Goal: Task Accomplishment & Management: Complete application form

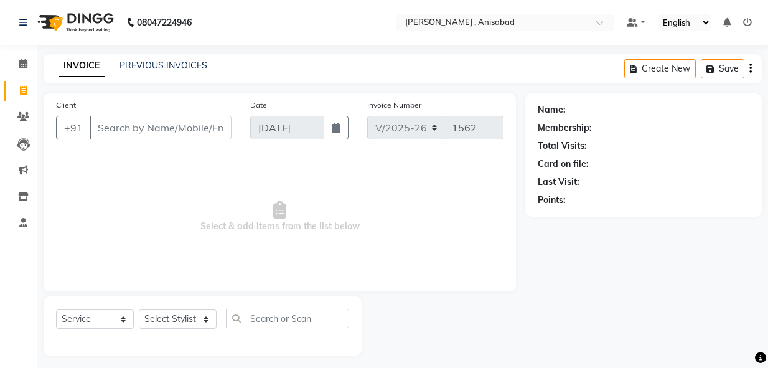
select select "6967"
select select "service"
click at [204, 319] on select "Select Stylist ANIMA SINGH md [PERSON_NAME] [PERSON_NAME] [PERSON_NAME]" at bounding box center [178, 318] width 78 height 19
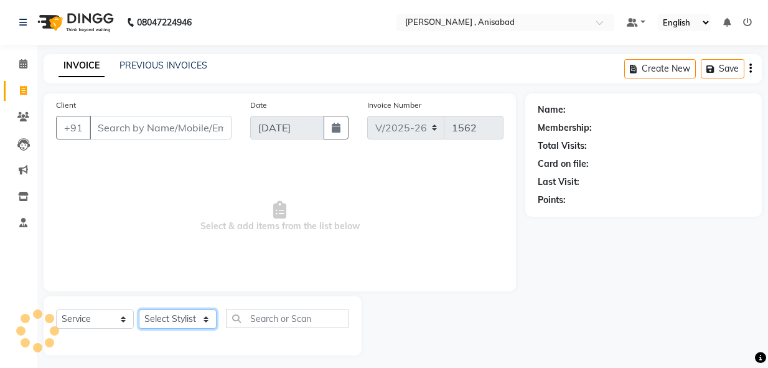
click at [204, 319] on select "Select Stylist ANIMA SINGH md [PERSON_NAME] [PERSON_NAME] [PERSON_NAME]" at bounding box center [178, 318] width 78 height 19
click at [202, 316] on select "Select Stylist ANIMA SINGH md [PERSON_NAME] [PERSON_NAME] [PERSON_NAME]" at bounding box center [178, 318] width 78 height 19
select select "55248"
click at [139, 309] on select "Select Stylist ANIMA SINGH md [PERSON_NAME] [PERSON_NAME] [PERSON_NAME]" at bounding box center [178, 318] width 78 height 19
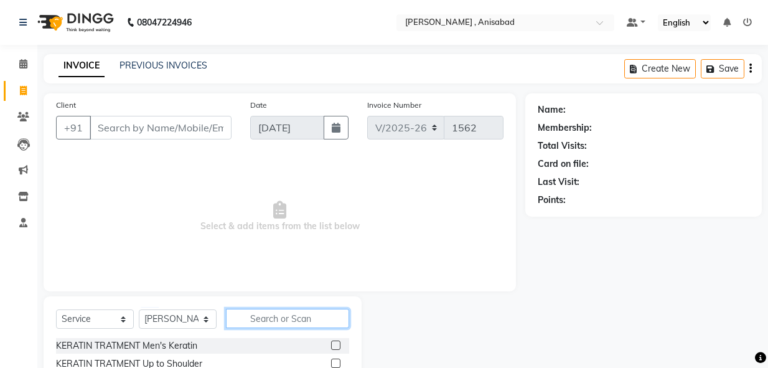
click at [281, 311] on input "text" at bounding box center [287, 318] width 123 height 19
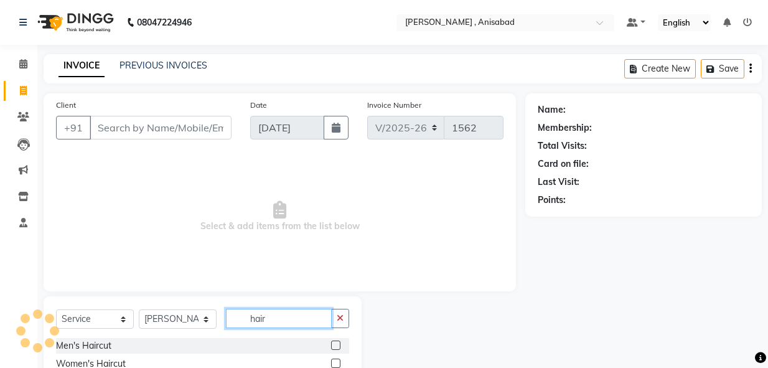
type input "hair"
drag, startPoint x: 327, startPoint y: 346, endPoint x: 308, endPoint y: 319, distance: 33.0
click at [331, 344] on label at bounding box center [335, 345] width 9 height 9
click at [331, 344] on input "checkbox" at bounding box center [335, 346] width 8 height 8
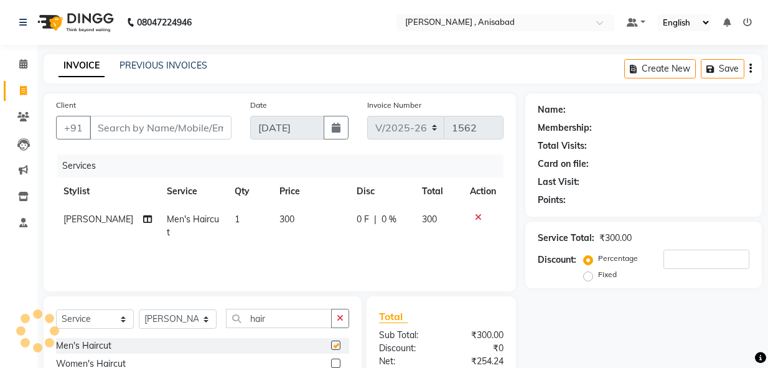
checkbox input "false"
click at [303, 314] on input "hair" at bounding box center [279, 318] width 106 height 19
type input "h"
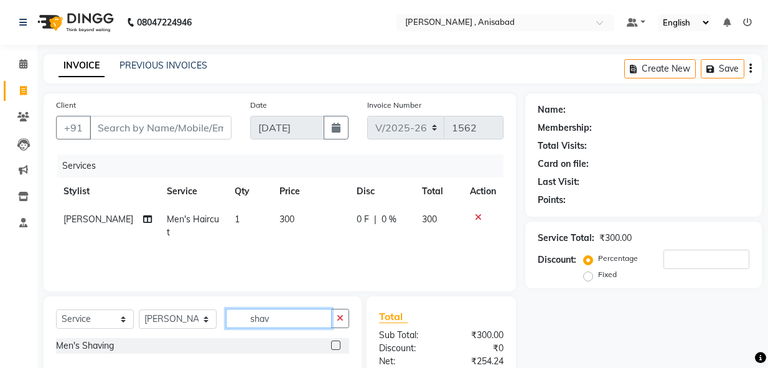
type input "shav"
click at [336, 345] on label at bounding box center [335, 345] width 9 height 9
click at [336, 345] on input "checkbox" at bounding box center [335, 346] width 8 height 8
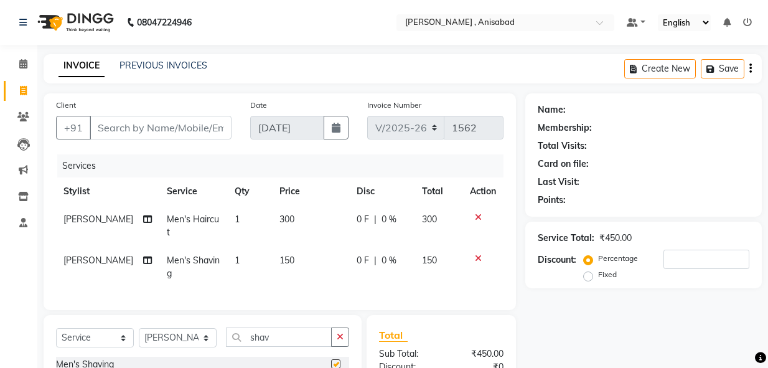
checkbox input "false"
drag, startPoint x: 201, startPoint y: 121, endPoint x: 196, endPoint y: 131, distance: 10.9
click at [196, 131] on input "Client" at bounding box center [161, 128] width 142 height 24
type input "8"
type input "0"
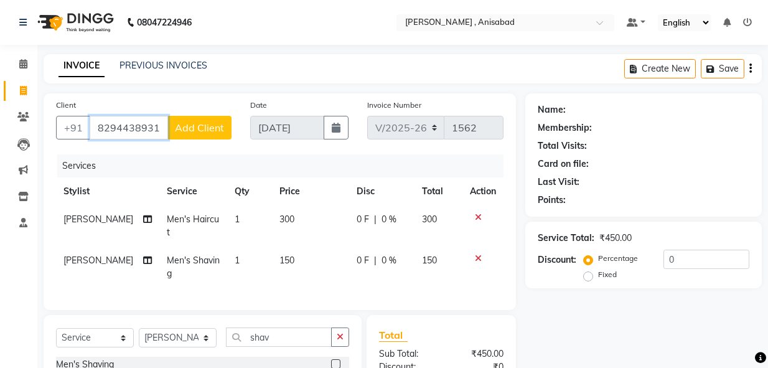
type input "8294438931"
click at [196, 131] on span "Add Client" at bounding box center [199, 127] width 49 height 12
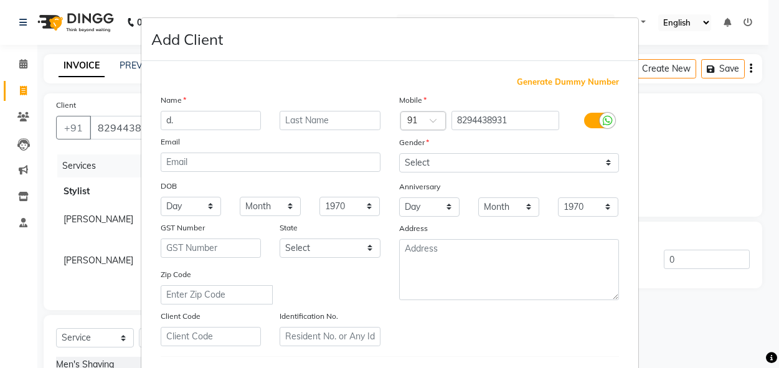
type input "d"
type input "udvaw"
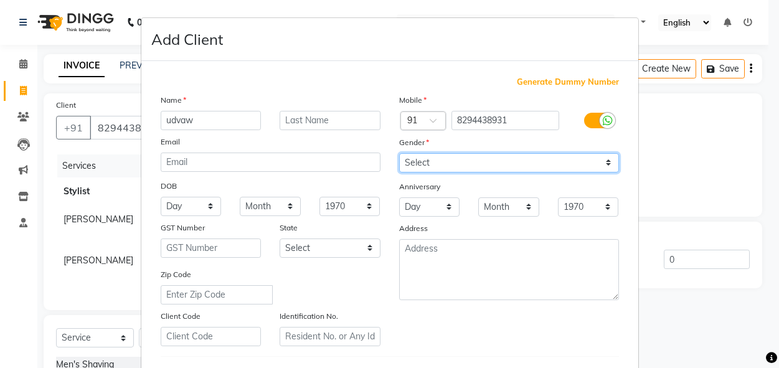
click at [575, 171] on select "Select [DEMOGRAPHIC_DATA] [DEMOGRAPHIC_DATA] Other Prefer Not To Say" at bounding box center [509, 162] width 220 height 19
select select "[DEMOGRAPHIC_DATA]"
click at [399, 153] on select "Select [DEMOGRAPHIC_DATA] [DEMOGRAPHIC_DATA] Other Prefer Not To Say" at bounding box center [509, 162] width 220 height 19
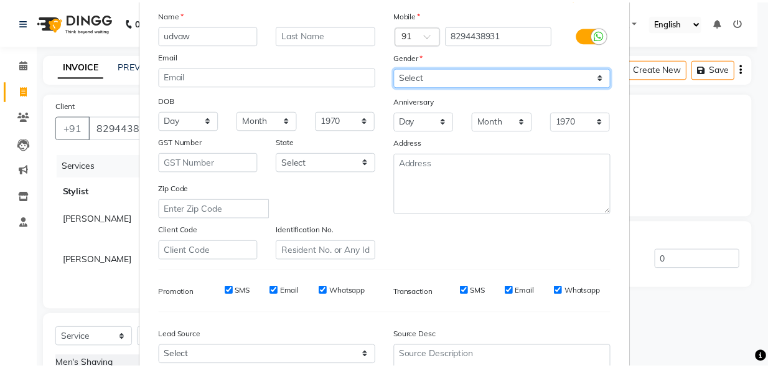
scroll to position [207, 0]
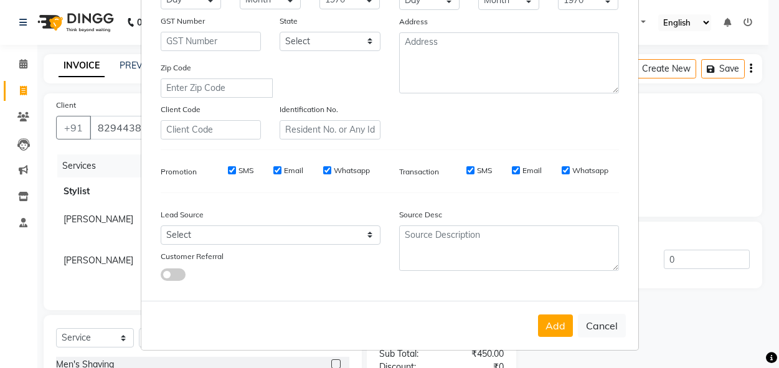
click at [540, 313] on div "Add Cancel" at bounding box center [389, 325] width 497 height 49
click at [540, 334] on button "Add" at bounding box center [555, 325] width 35 height 22
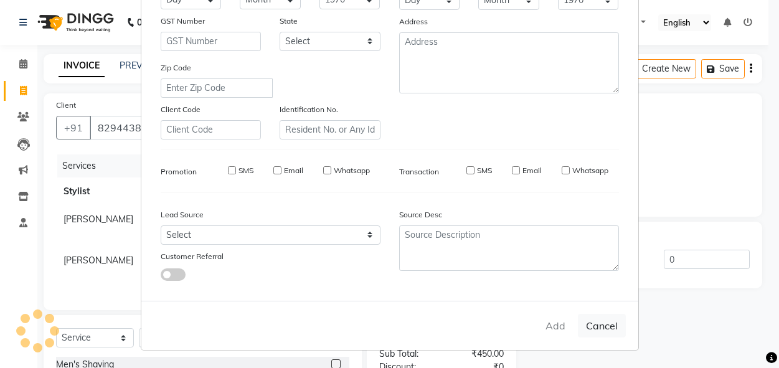
type input "82******31"
select select
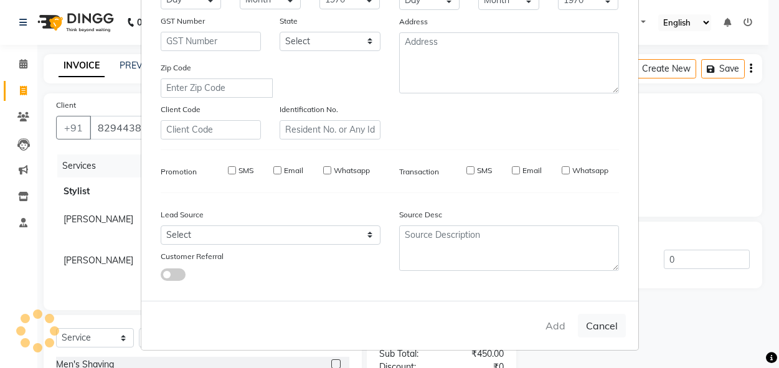
select select
checkbox input "false"
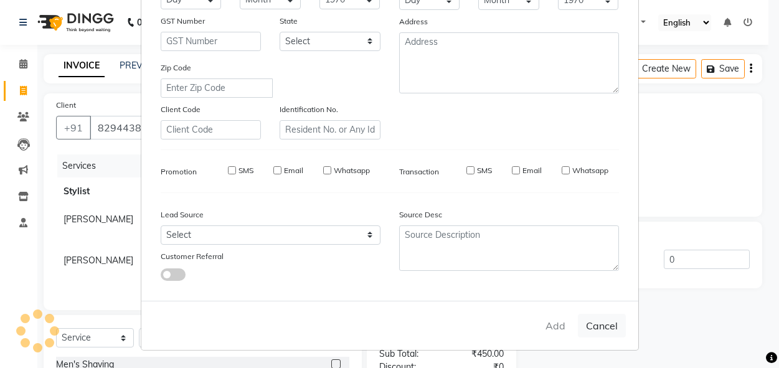
checkbox input "false"
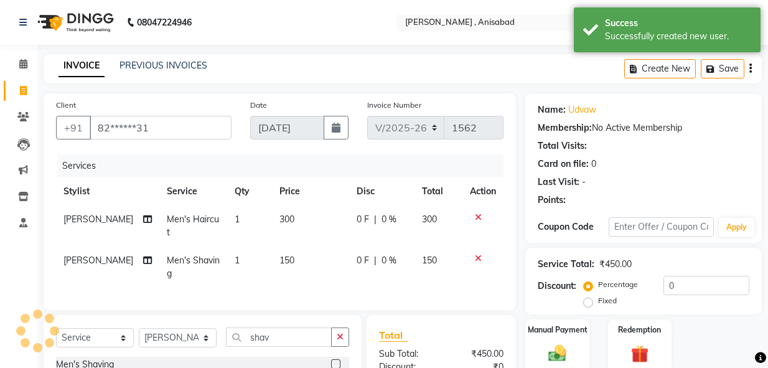
scroll to position [146, 0]
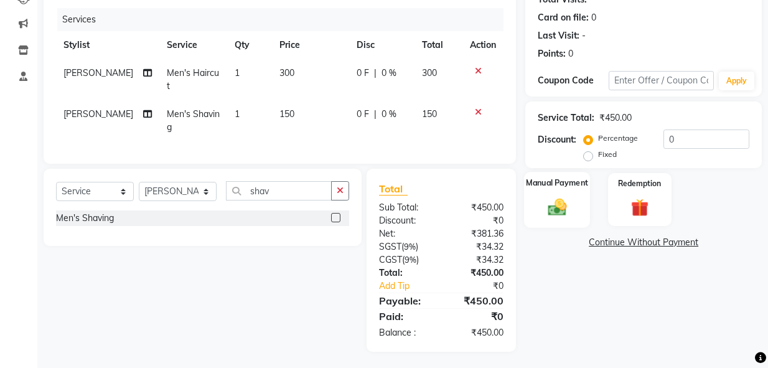
click at [558, 213] on img at bounding box center [557, 206] width 31 height 21
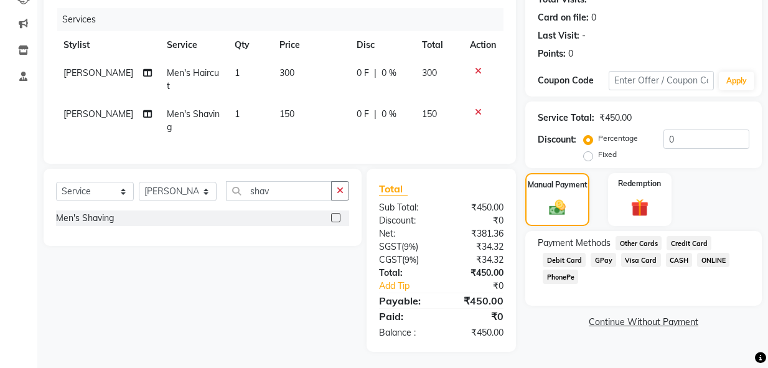
click at [684, 257] on span "CASH" at bounding box center [679, 260] width 27 height 14
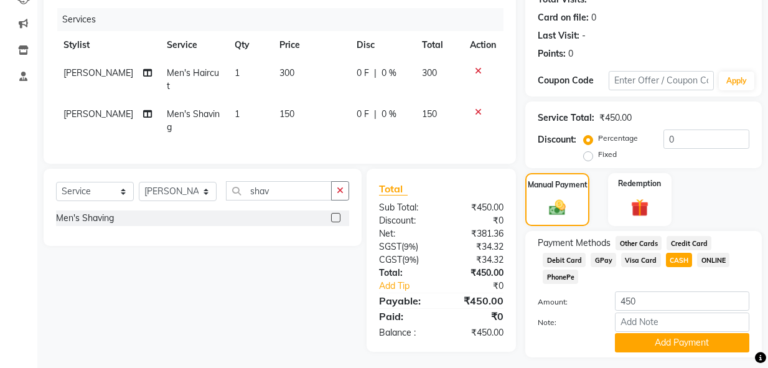
click at [689, 342] on div "× OK No Cancel" at bounding box center [700, 349] width 36 height 27
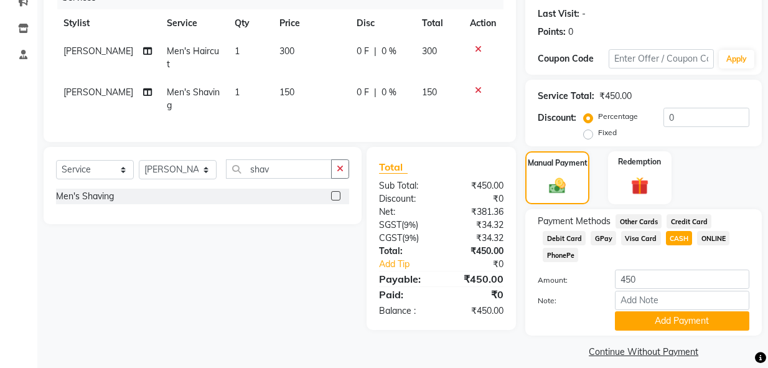
scroll to position [180, 0]
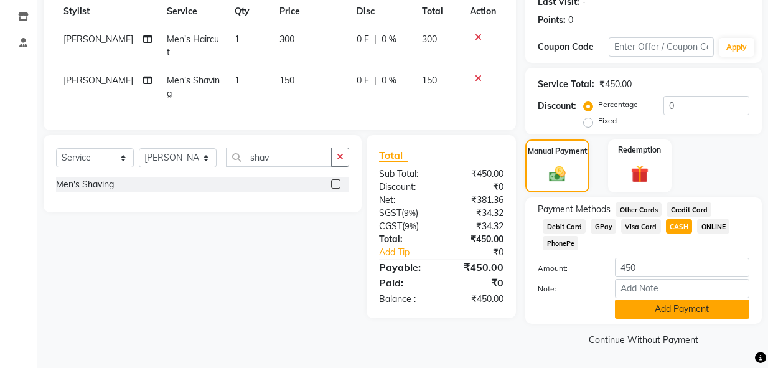
click at [679, 315] on button "Add Payment" at bounding box center [682, 309] width 135 height 19
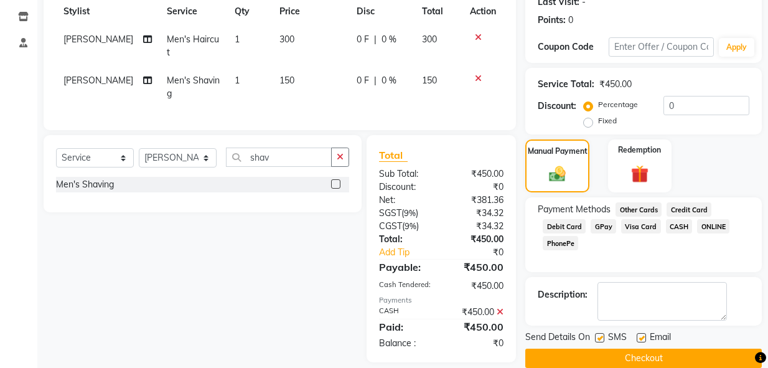
click at [674, 361] on button "Checkout" at bounding box center [644, 358] width 237 height 19
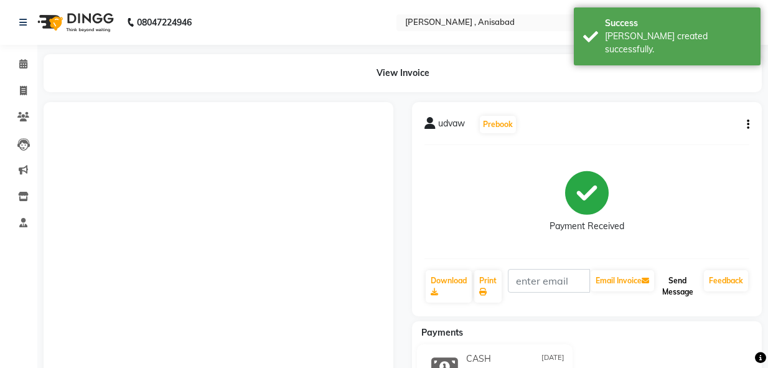
click at [680, 295] on button "Send Message" at bounding box center [678, 286] width 42 height 32
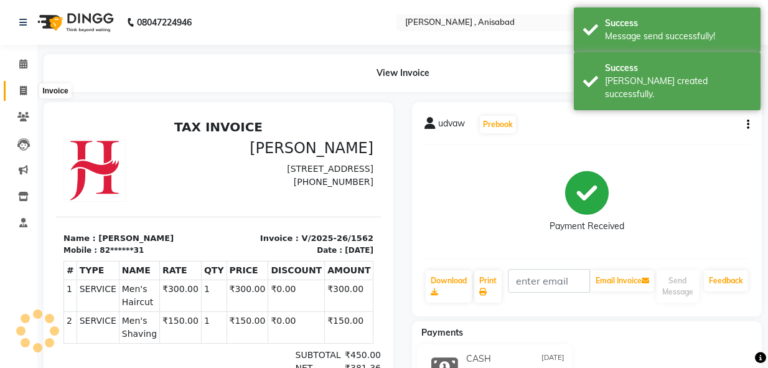
click at [20, 90] on icon at bounding box center [23, 90] width 7 height 9
select select "service"
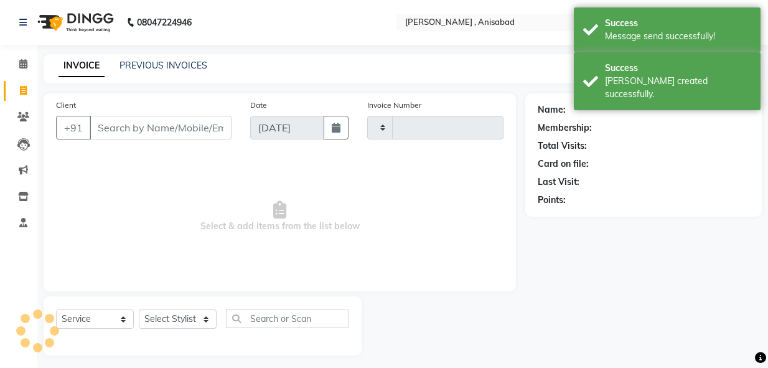
scroll to position [6, 0]
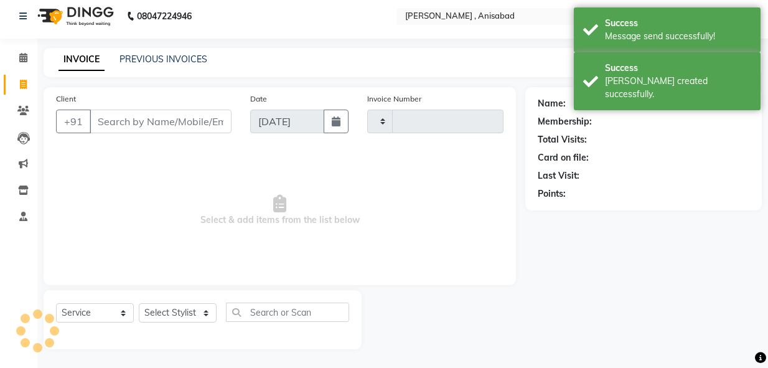
type input "1563"
select select "6967"
